Goal: Find specific page/section: Find specific page/section

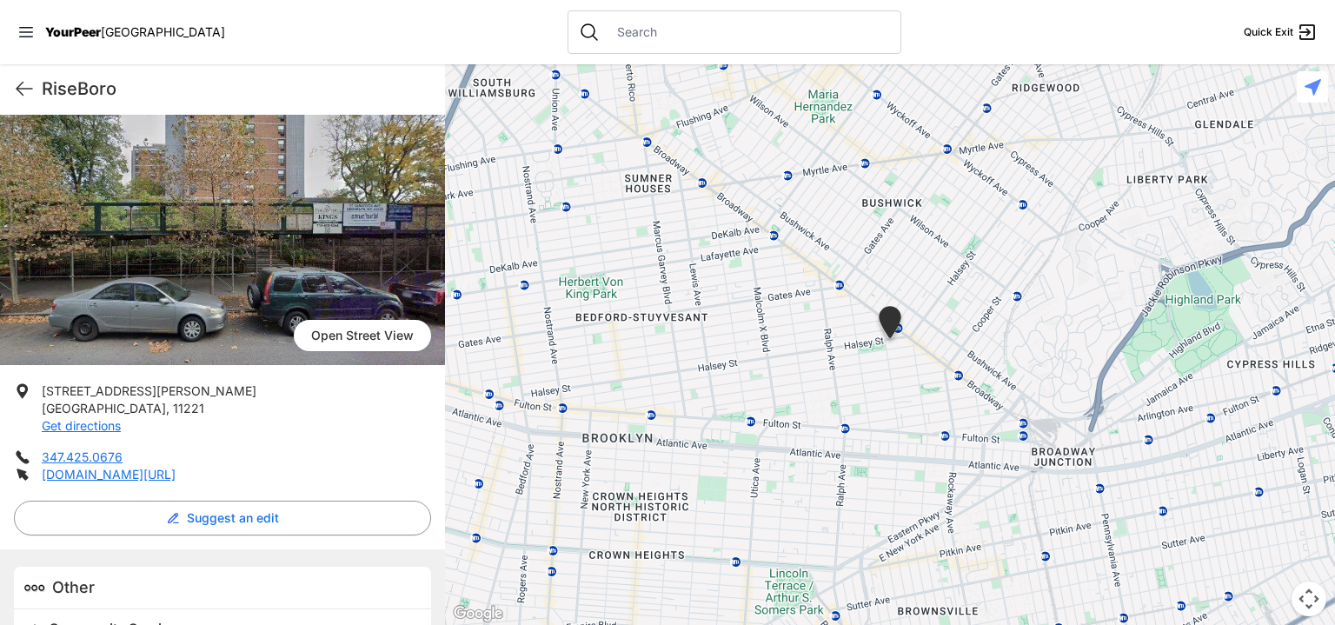
scroll to position [81, 0]
click at [176, 474] on link "[DOMAIN_NAME][URL]" at bounding box center [109, 475] width 134 height 15
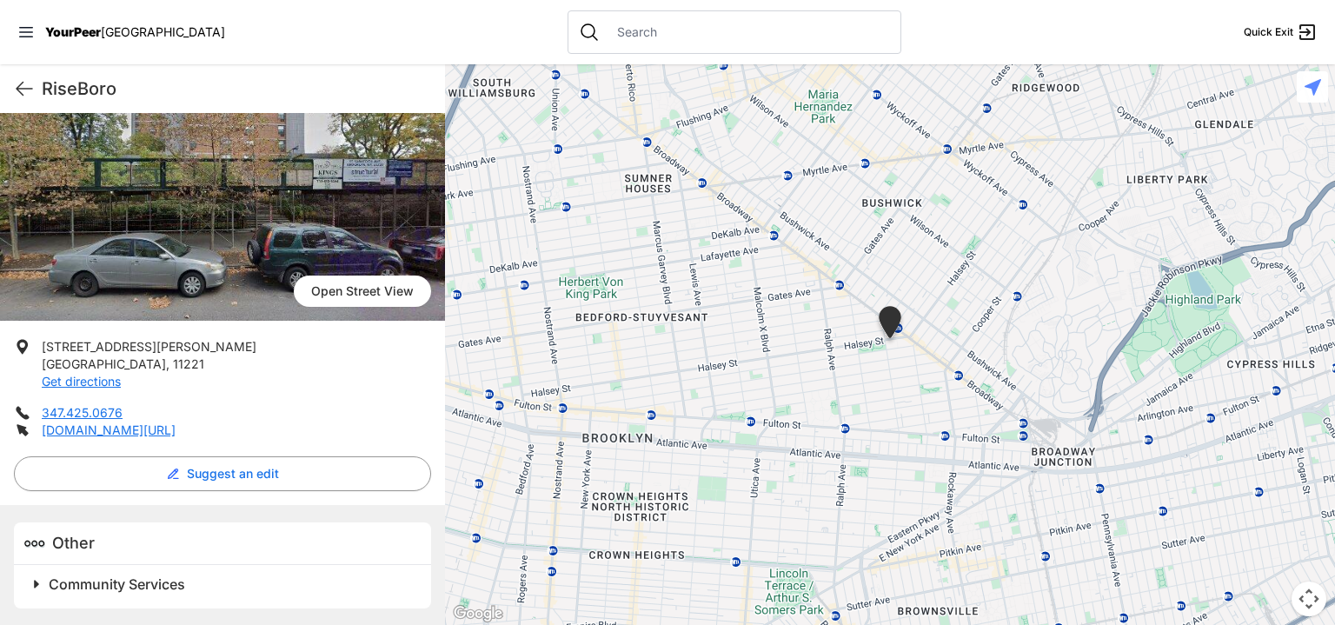
scroll to position [0, 0]
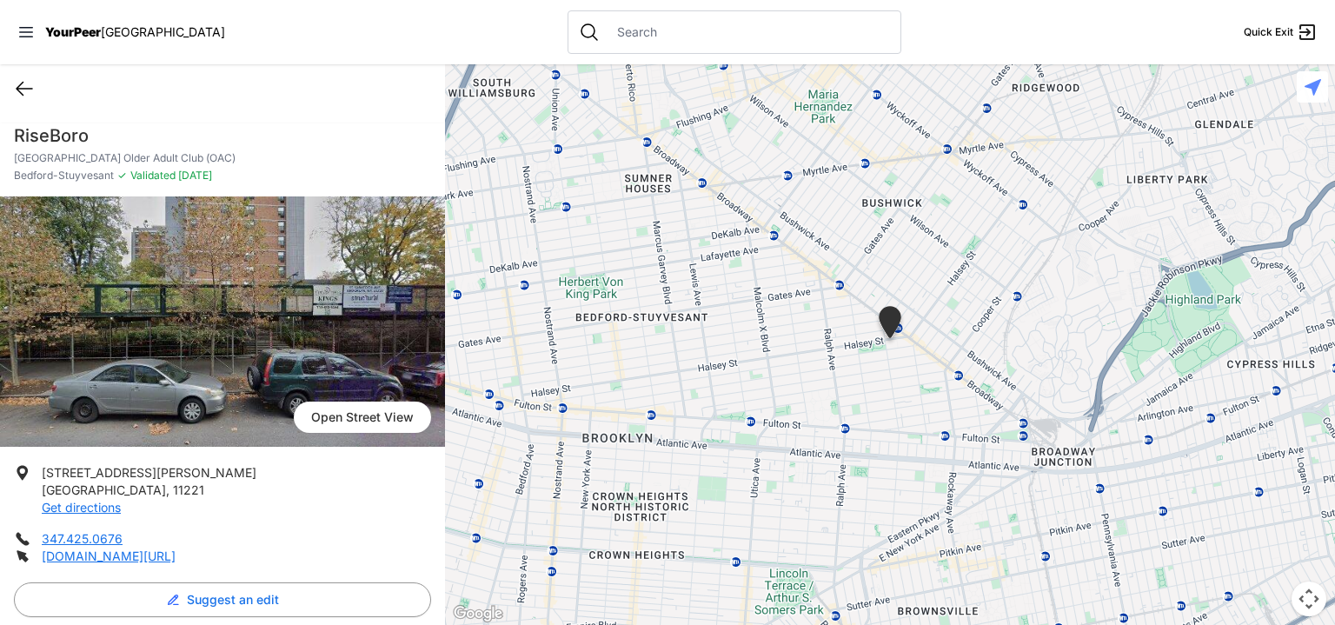
click at [27, 80] on icon at bounding box center [24, 88] width 21 height 21
select select "recentlyUpdated"
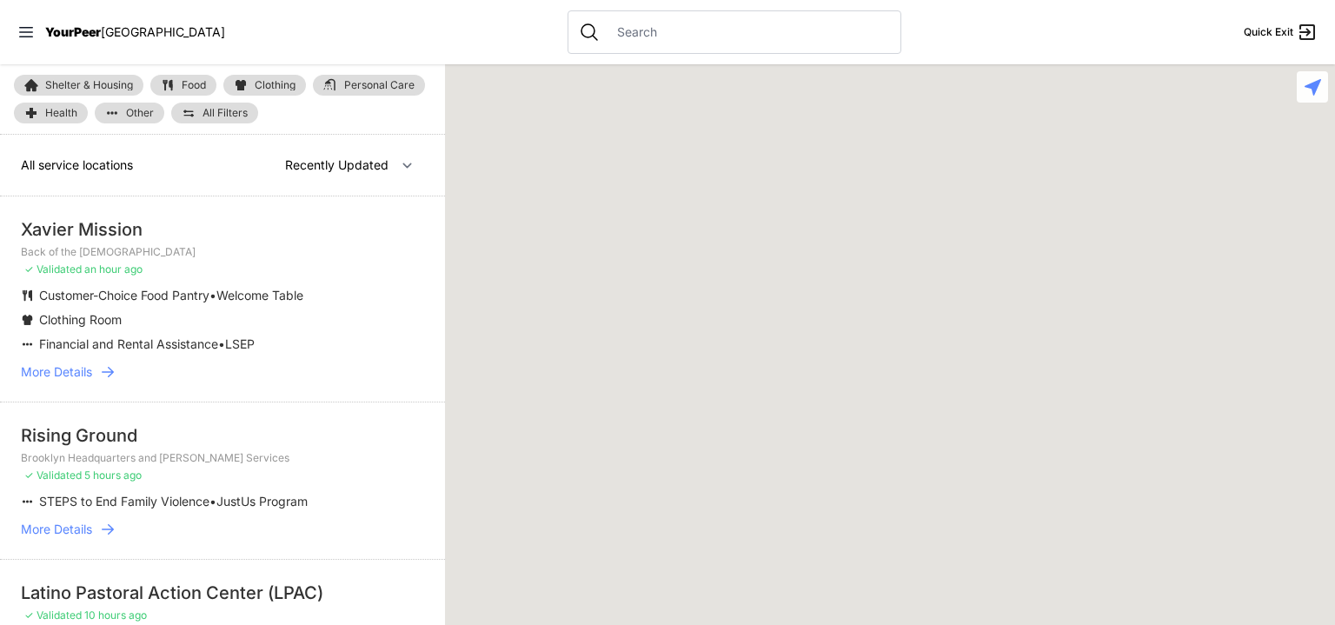
click at [21, 86] on link "Shelter & Housing" at bounding box center [79, 85] width 130 height 21
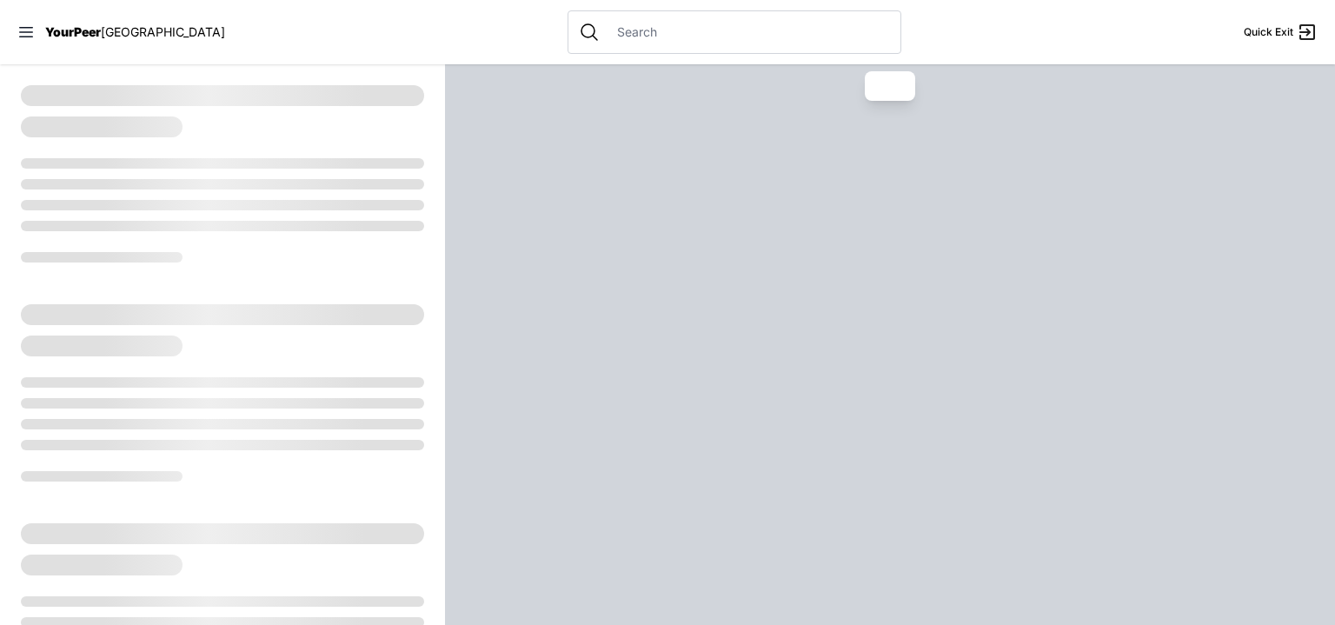
select select "recentlyUpdated"
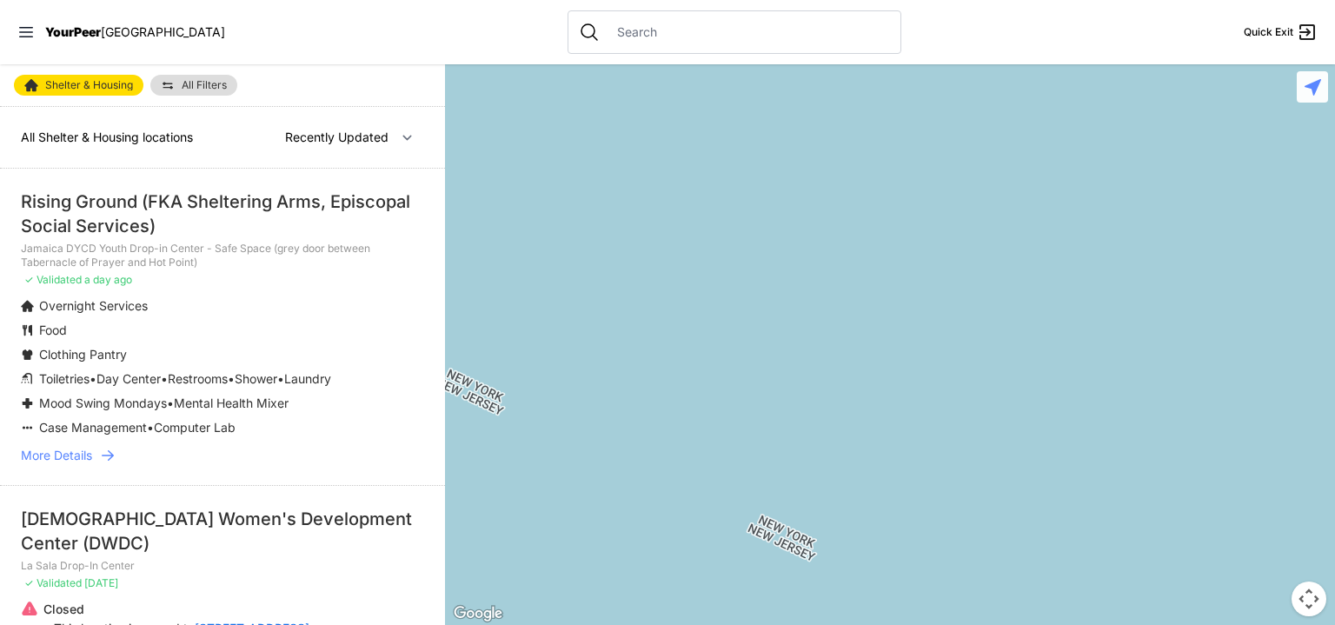
drag, startPoint x: 853, startPoint y: 389, endPoint x: 856, endPoint y: 471, distance: 82.6
click at [856, 471] on div at bounding box center [890, 344] width 890 height 561
